Goal: Task Accomplishment & Management: Use online tool/utility

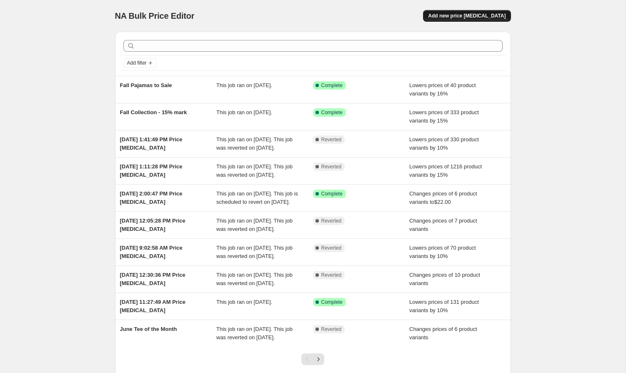
click at [452, 16] on span "Add new price [MEDICAL_DATA]" at bounding box center [467, 16] width 78 height 7
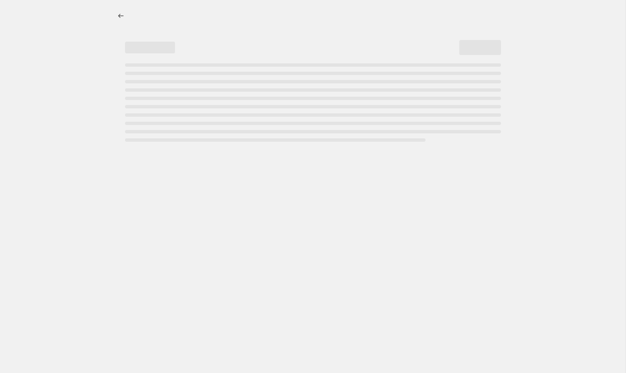
select select "percentage"
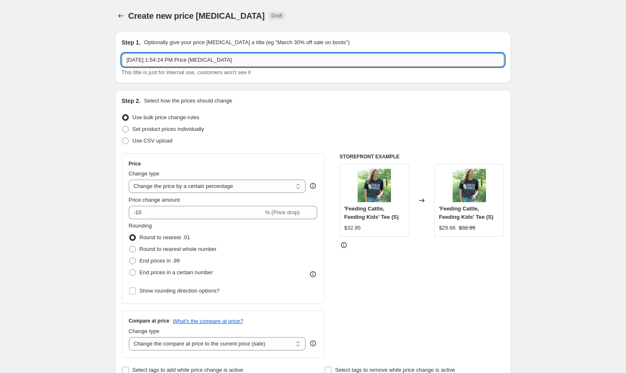
click at [219, 60] on input "[DATE] 1:54:24 PM Price [MEDICAL_DATA]" at bounding box center [313, 59] width 383 height 13
type input "October Tee of the Month"
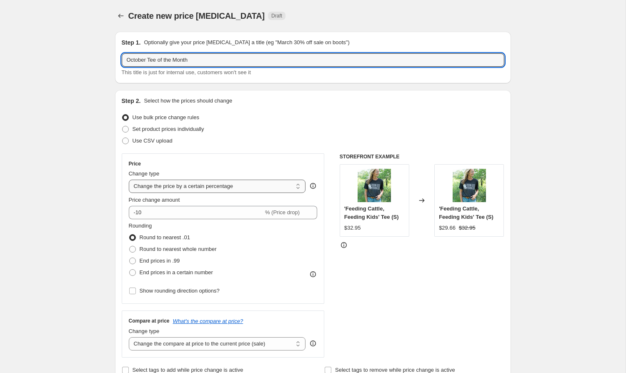
click at [160, 189] on select "Change the price to a certain amount Change the price by a certain amount Chang…" at bounding box center [217, 186] width 177 height 13
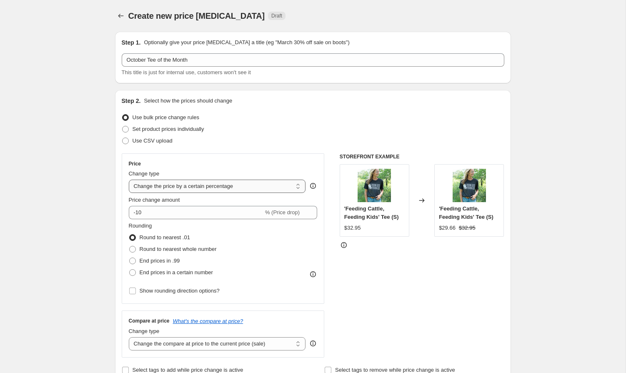
select select "to"
click at [129, 180] on select "Change the price to a certain amount Change the price by a certain amount Chang…" at bounding box center [217, 186] width 177 height 13
type input "80.00"
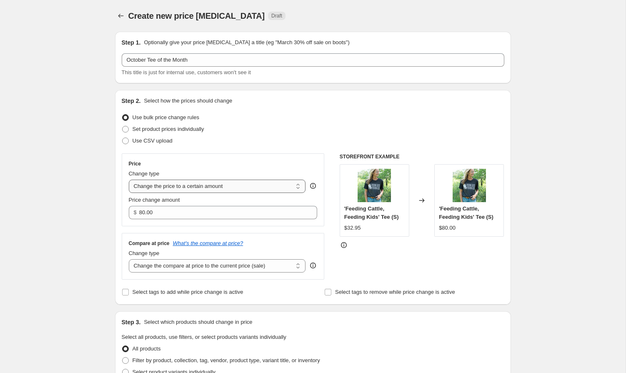
click at [171, 188] on select "Change the price to a certain amount Change the price by a certain amount Chang…" at bounding box center [217, 186] width 177 height 13
select select "by"
click at [129, 180] on select "Change the price to a certain amount Change the price by a certain amount Chang…" at bounding box center [217, 186] width 177 height 13
type input "-10.00"
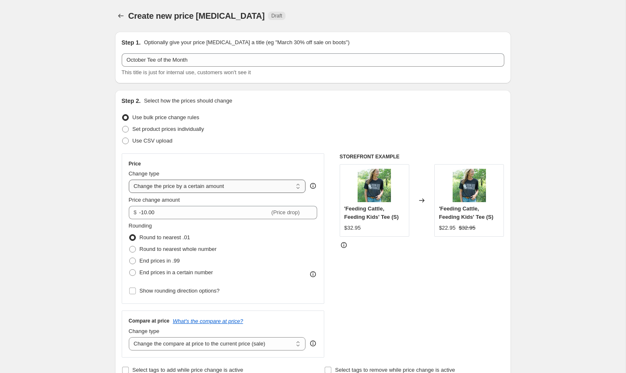
click at [171, 190] on select "Change the price to a certain amount Change the price by a certain amount Chang…" at bounding box center [217, 186] width 177 height 13
select select "ecap"
click at [129, 180] on select "Change the price to a certain amount Change the price by a certain amount Chang…" at bounding box center [217, 186] width 177 height 13
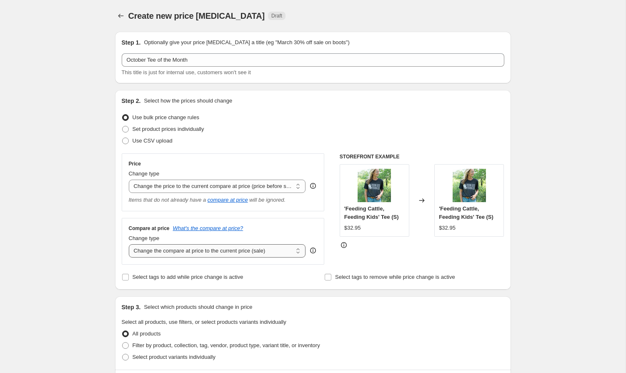
click at [170, 253] on select "Change the compare at price to the current price (sale) Change the compare at p…" at bounding box center [217, 250] width 177 height 13
click at [167, 131] on span "Set product prices individually" at bounding box center [169, 129] width 72 height 6
click at [123, 126] on input "Set product prices individually" at bounding box center [122, 126] width 0 height 0
radio input "true"
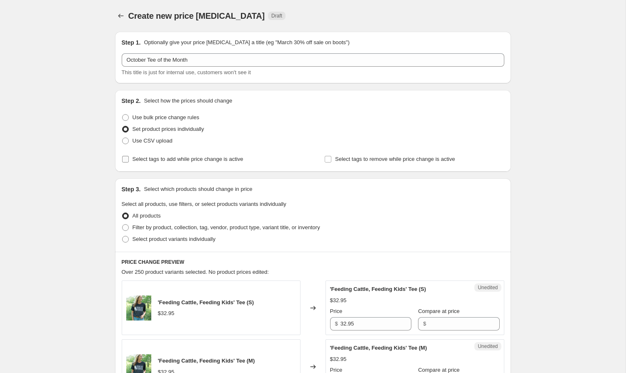
click at [126, 161] on input "Select tags to add while price change is active" at bounding box center [125, 159] width 7 height 7
checkbox input "true"
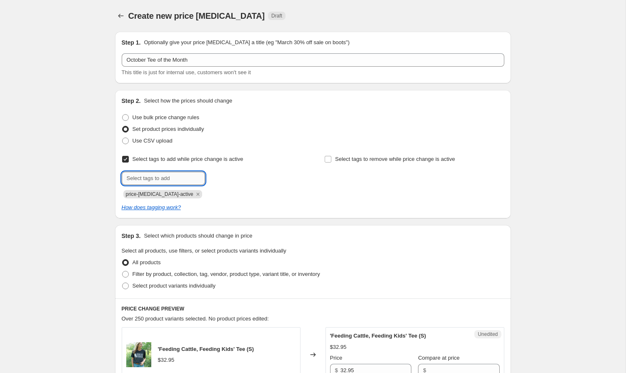
click at [165, 177] on input "text" at bounding box center [163, 178] width 83 height 13
drag, startPoint x: 179, startPoint y: 178, endPoint x: 102, endPoint y: 175, distance: 77.2
type input "tee-of-the-month"
click at [216, 178] on b "Add" at bounding box center [217, 178] width 10 height 6
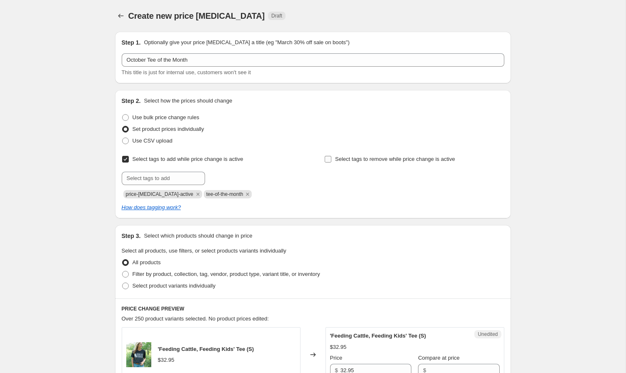
click at [330, 158] on input "Select tags to remove while price change is active" at bounding box center [328, 159] width 7 height 7
checkbox input "true"
click at [348, 175] on input "text" at bounding box center [365, 178] width 83 height 13
type input "tee-of-the-month"
click at [417, 178] on b "Add" at bounding box center [420, 178] width 10 height 6
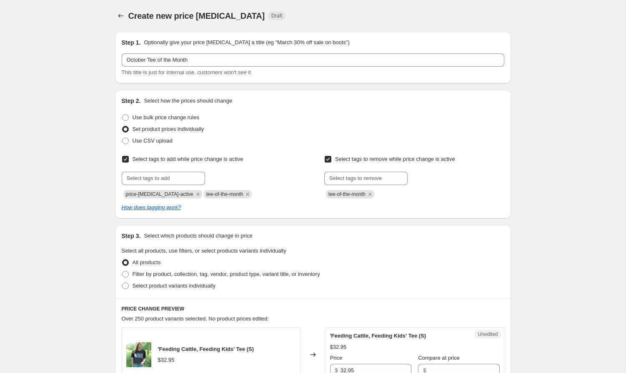
click at [136, 274] on span "Filter by product, collection, tag, vendor, product type, variant title, or inv…" at bounding box center [227, 274] width 188 height 6
click at [123, 271] on input "Filter by product, collection, tag, vendor, product type, variant title, or inv…" at bounding box center [122, 271] width 0 height 0
radio input "true"
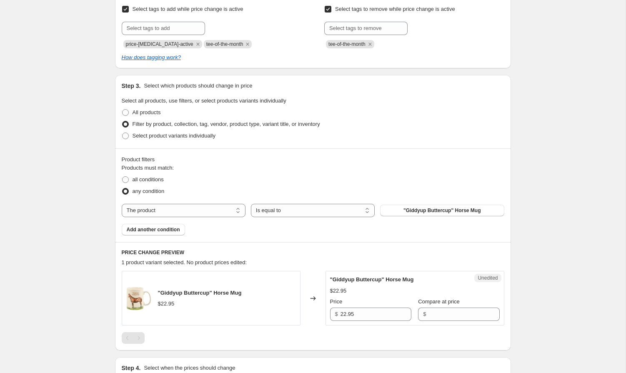
scroll to position [150, 0]
click at [423, 208] on span ""Giddyup Buttercup" Horse Mug" at bounding box center [441, 210] width 77 height 7
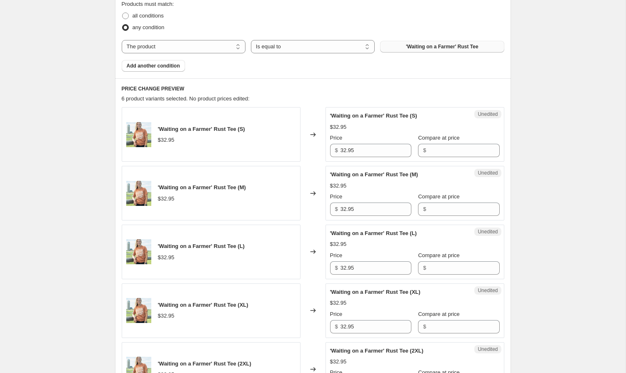
scroll to position [316, 0]
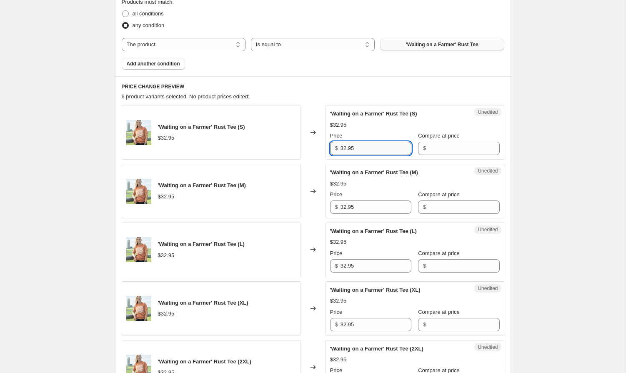
click at [372, 147] on input "32.95" at bounding box center [376, 148] width 71 height 13
click at [432, 146] on input "Compare at price" at bounding box center [463, 148] width 71 height 13
paste input "32.95"
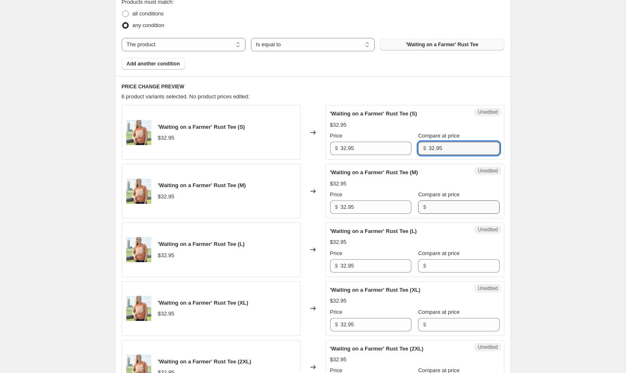
type input "32.95"
click at [430, 206] on input "Compare at price" at bounding box center [463, 206] width 71 height 13
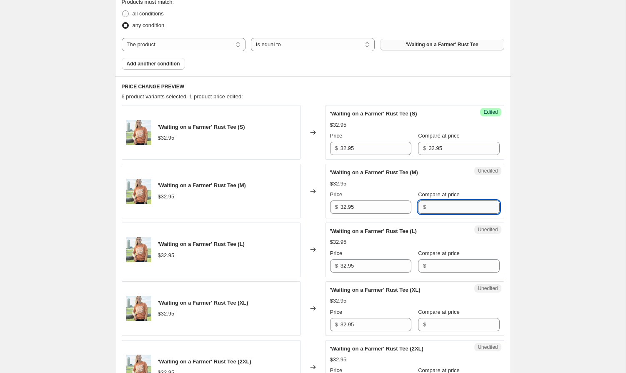
paste input "32.95"
type input "32.95"
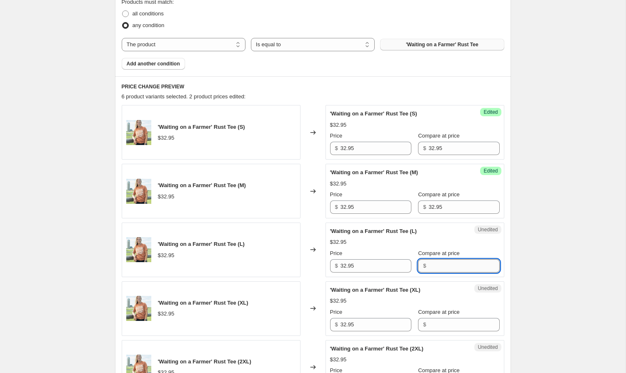
click at [431, 268] on input "Compare at price" at bounding box center [463, 265] width 71 height 13
paste input "32.95"
type input "32.95"
click at [431, 326] on input "Compare at price" at bounding box center [463, 324] width 71 height 13
paste input "32.95"
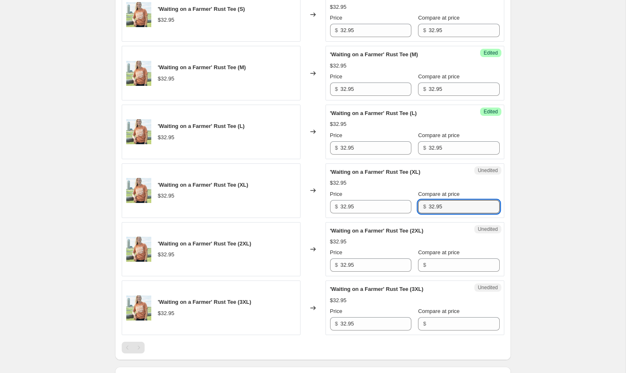
scroll to position [439, 0]
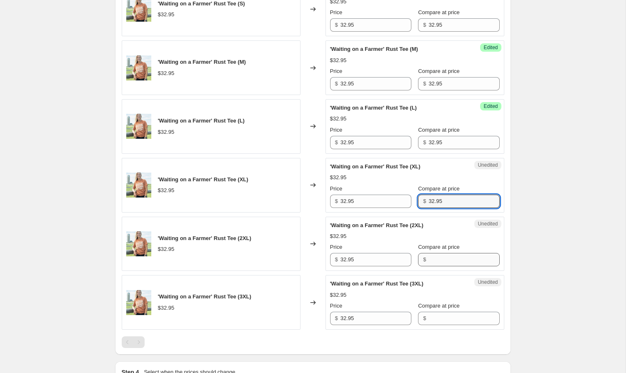
type input "32.95"
click at [428, 260] on input "Compare at price" at bounding box center [463, 259] width 71 height 13
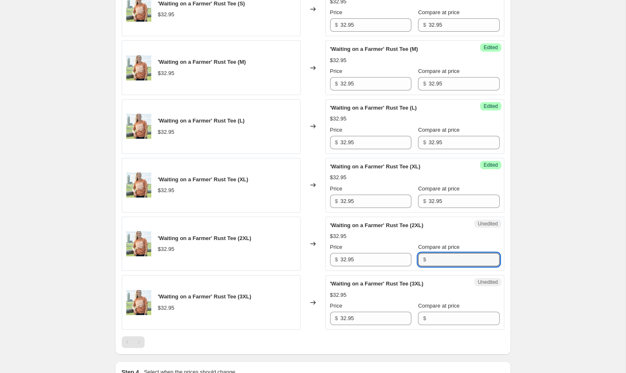
paste input "32.95"
type input "32.95"
click at [434, 312] on input "Compare at price" at bounding box center [463, 318] width 71 height 13
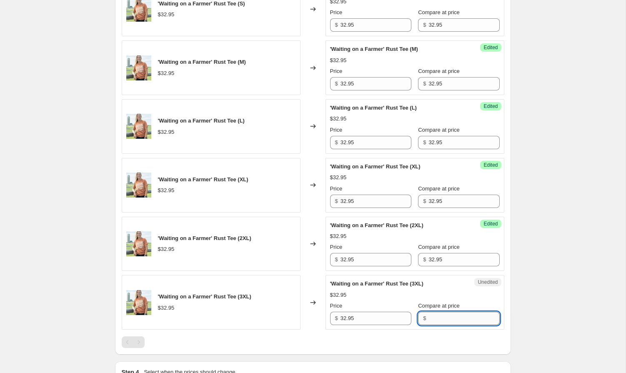
paste input "32.95"
type input "32.95"
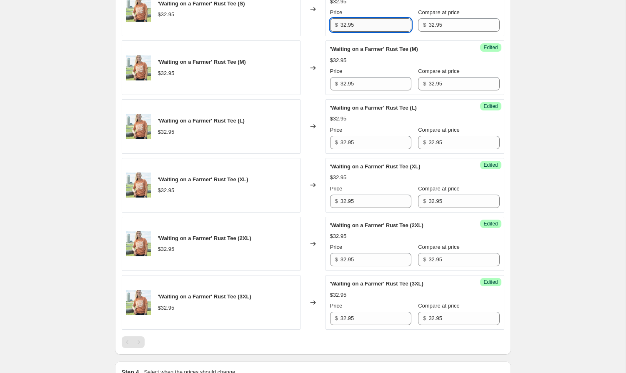
click at [348, 26] on input "32.95" at bounding box center [376, 24] width 71 height 13
type input "22.00"
click at [357, 27] on input "22.00" at bounding box center [376, 24] width 71 height 13
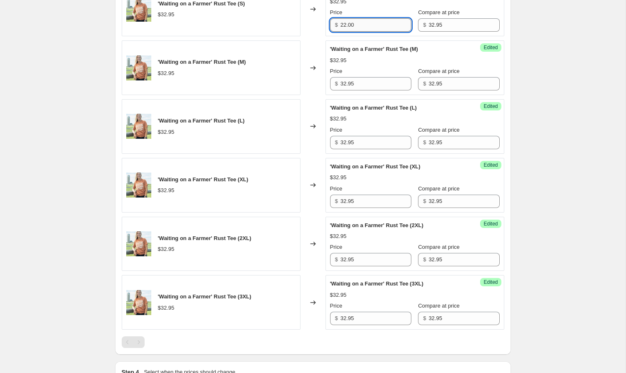
click at [357, 27] on input "22.00" at bounding box center [376, 24] width 71 height 13
click at [353, 86] on input "32.95" at bounding box center [376, 83] width 71 height 13
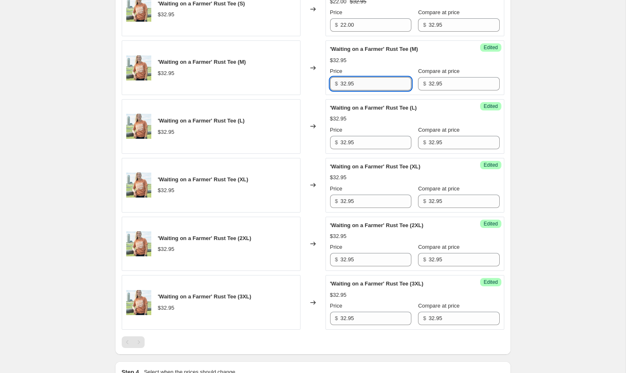
click at [353, 86] on input "32.95" at bounding box center [376, 83] width 71 height 13
paste input "22.00"
type input "22.00"
click at [348, 142] on input "32.95" at bounding box center [376, 142] width 71 height 13
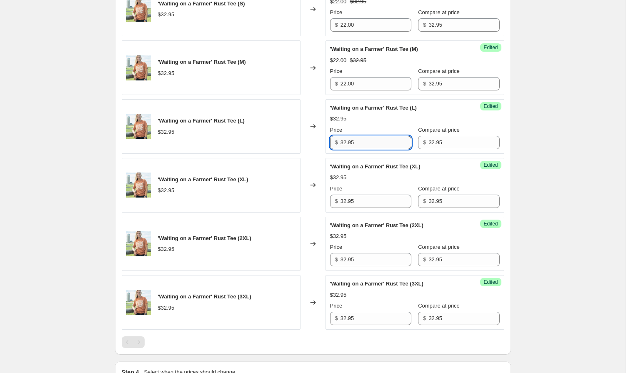
click at [348, 142] on input "32.95" at bounding box center [376, 142] width 71 height 13
paste input "22.00"
type input "22.00"
click at [346, 199] on input "32.95" at bounding box center [376, 201] width 71 height 13
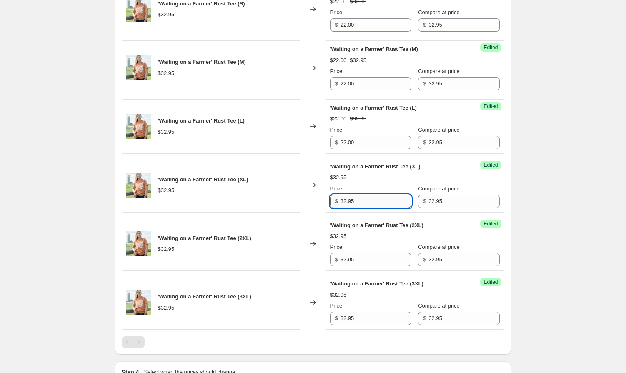
click at [346, 199] on input "32.95" at bounding box center [376, 201] width 71 height 13
paste input "22.00"
type input "22.00"
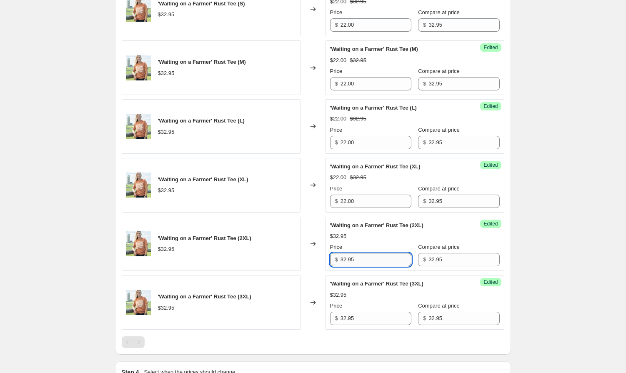
click at [346, 258] on input "32.95" at bounding box center [376, 259] width 71 height 13
paste input "22.00"
type input "22.00"
click at [347, 318] on input "32.95" at bounding box center [376, 318] width 71 height 13
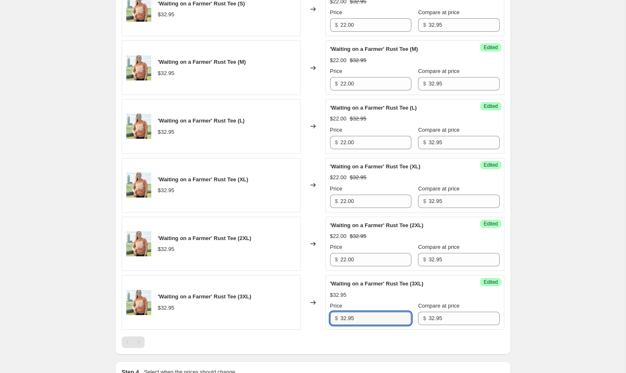
paste input "22.00"
click at [347, 318] on input "3222.00.95" at bounding box center [376, 318] width 71 height 13
paste input "22.00"
type input "22.00"
click at [530, 258] on div "Create new price [MEDICAL_DATA]. This page is ready Create new price [MEDICAL_D…" at bounding box center [313, 22] width 626 height 923
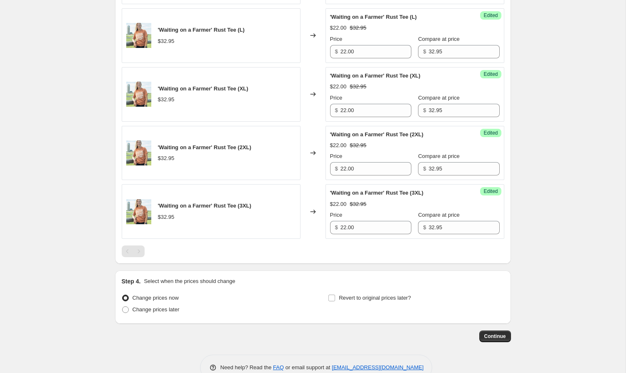
scroll to position [550, 0]
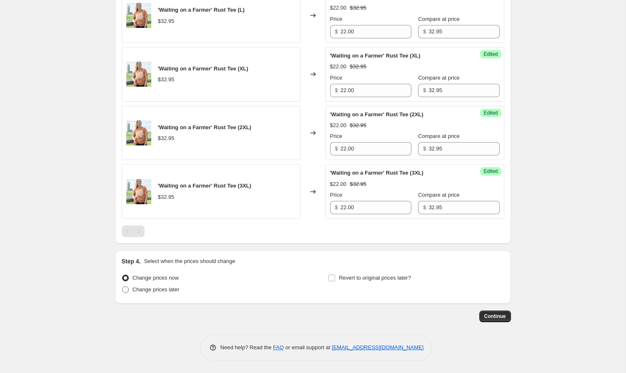
click at [125, 291] on span at bounding box center [125, 289] width 7 height 7
click at [123, 287] on input "Change prices later" at bounding box center [122, 286] width 0 height 0
radio input "true"
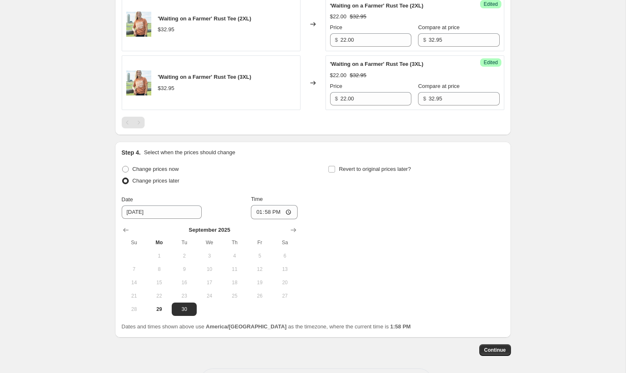
scroll to position [660, 0]
click at [293, 227] on icon "Show next month, October 2025" at bounding box center [293, 229] width 8 height 8
click at [208, 257] on span "1" at bounding box center [209, 255] width 18 height 7
type input "[DATE]"
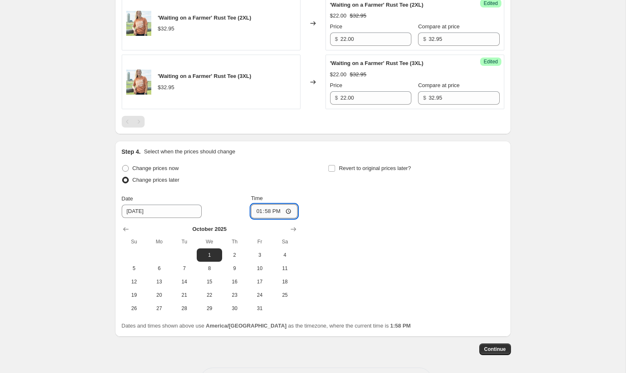
click at [266, 210] on input "13:58" at bounding box center [274, 211] width 47 height 14
click at [256, 213] on input "13:58" at bounding box center [274, 211] width 47 height 14
type input "00:00"
click at [316, 240] on div "Change prices now Change prices later Date [DATE] Time 00:00 [DATE] Su Mo Tu We…" at bounding box center [313, 239] width 383 height 153
click at [333, 167] on input "Revert to original prices later?" at bounding box center [331, 168] width 7 height 7
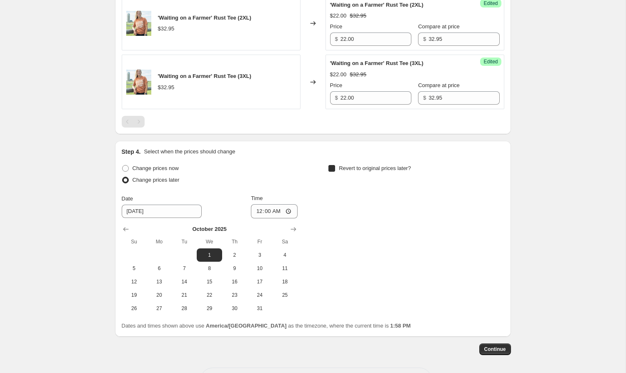
checkbox input "true"
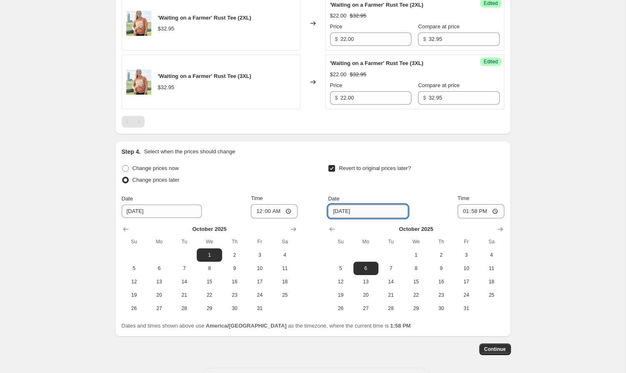
click at [363, 213] on input "[DATE]" at bounding box center [368, 211] width 80 height 13
click at [499, 226] on icon "Show next month, November 2025" at bounding box center [500, 229] width 8 height 8
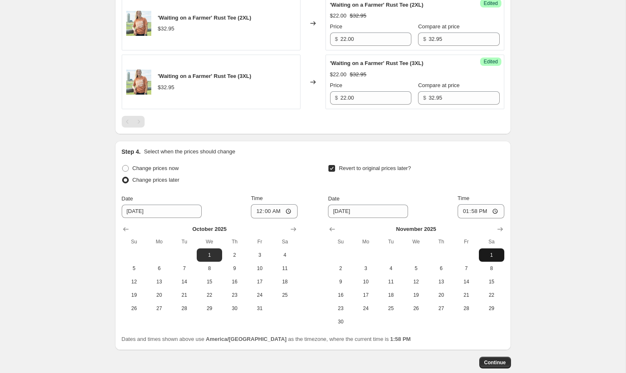
click at [490, 256] on span "1" at bounding box center [491, 255] width 18 height 7
type input "[DATE]"
click at [464, 212] on input "13:58" at bounding box center [481, 211] width 47 height 14
click at [473, 213] on input "12:58" at bounding box center [481, 211] width 47 height 14
type input "00:00"
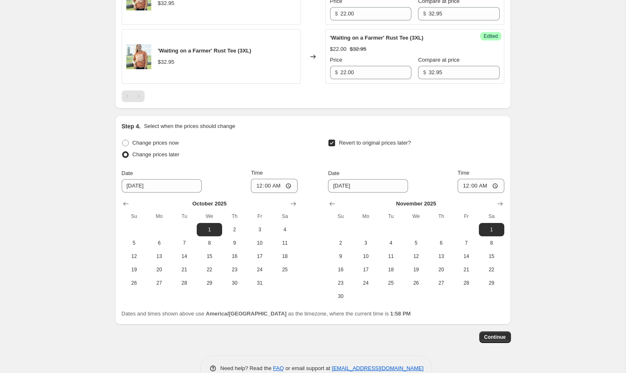
scroll to position [706, 0]
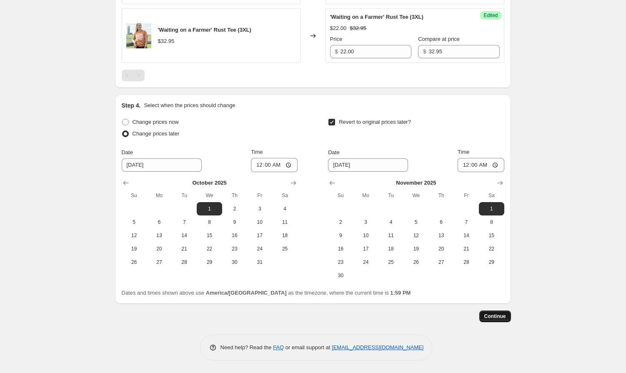
click at [498, 320] on button "Continue" at bounding box center [495, 317] width 32 height 12
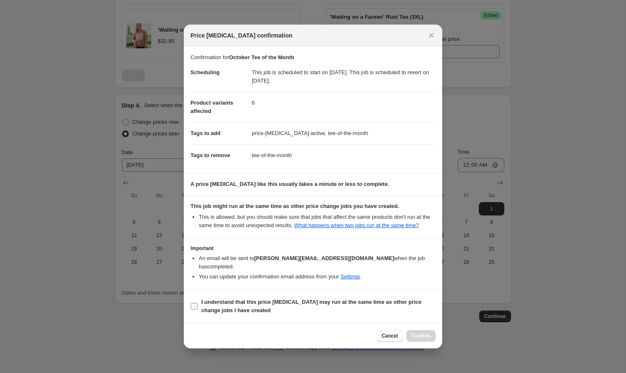
click at [193, 305] on input "I understand that this price [MEDICAL_DATA] may run at the same time as other p…" at bounding box center [194, 306] width 7 height 7
checkbox input "true"
click at [419, 338] on span "Confirm" at bounding box center [420, 336] width 19 height 7
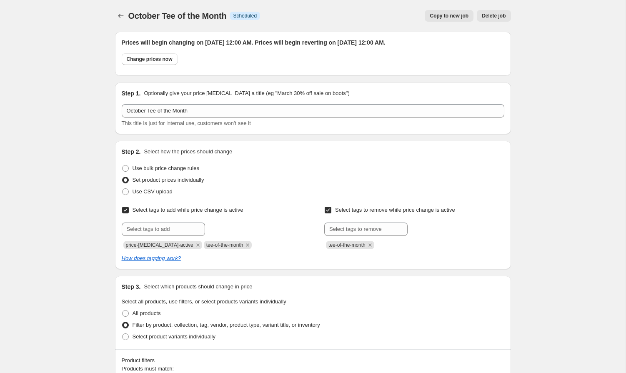
scroll to position [706, 0]
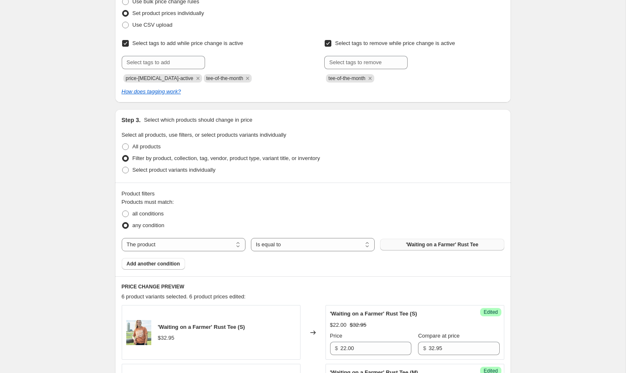
scroll to position [0, 0]
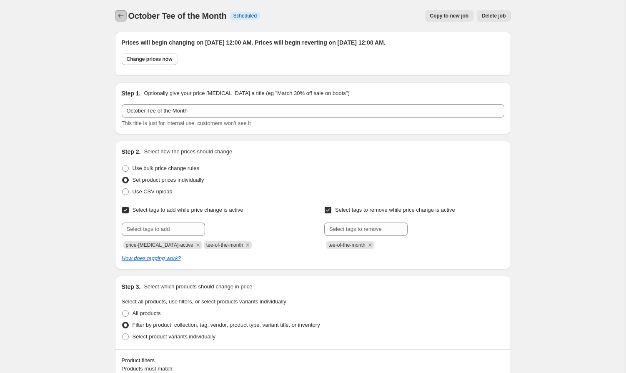
click at [120, 16] on icon "Price change jobs" at bounding box center [121, 16] width 8 height 8
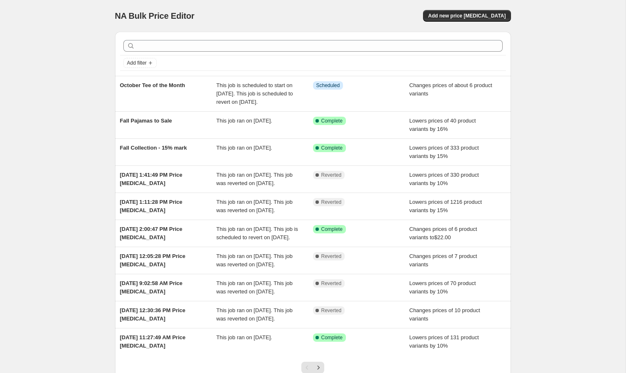
click at [69, 170] on div "NA Bulk Price Editor. This page is ready NA Bulk Price Editor Add new price [ME…" at bounding box center [313, 219] width 626 height 438
